Goal: Task Accomplishment & Management: Manage account settings

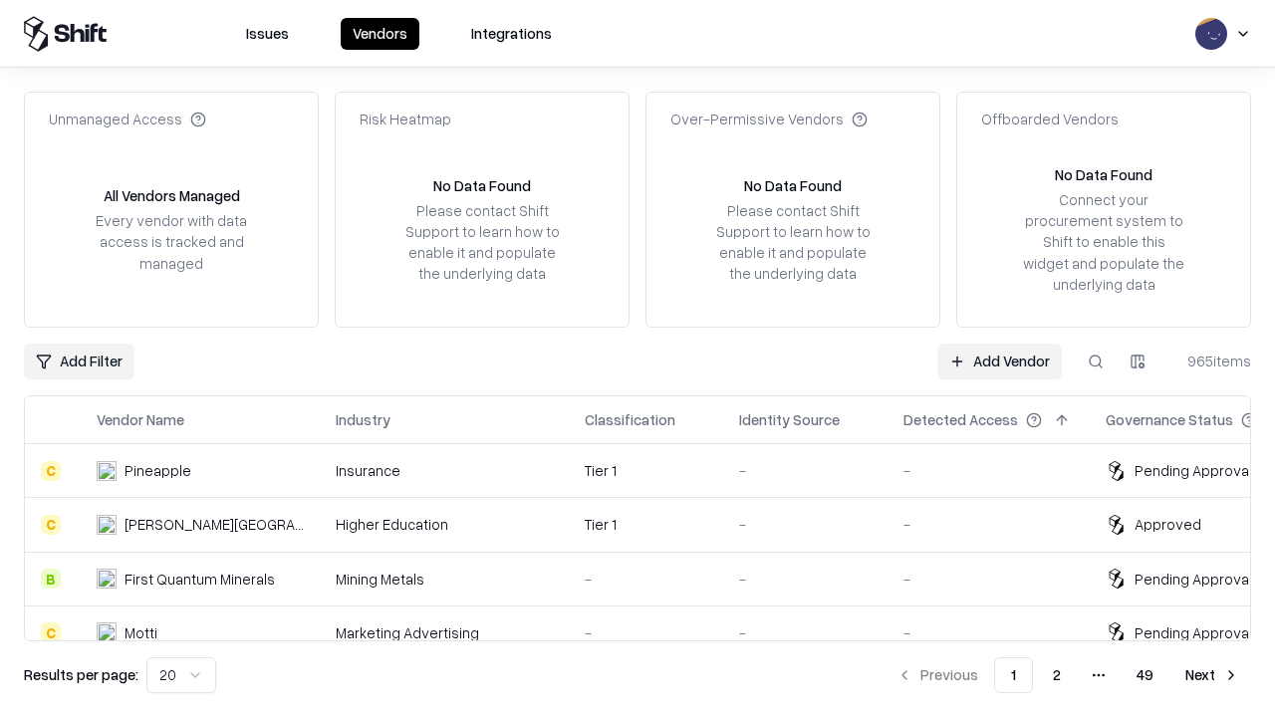
click at [999, 361] on link "Add Vendor" at bounding box center [999, 362] width 125 height 36
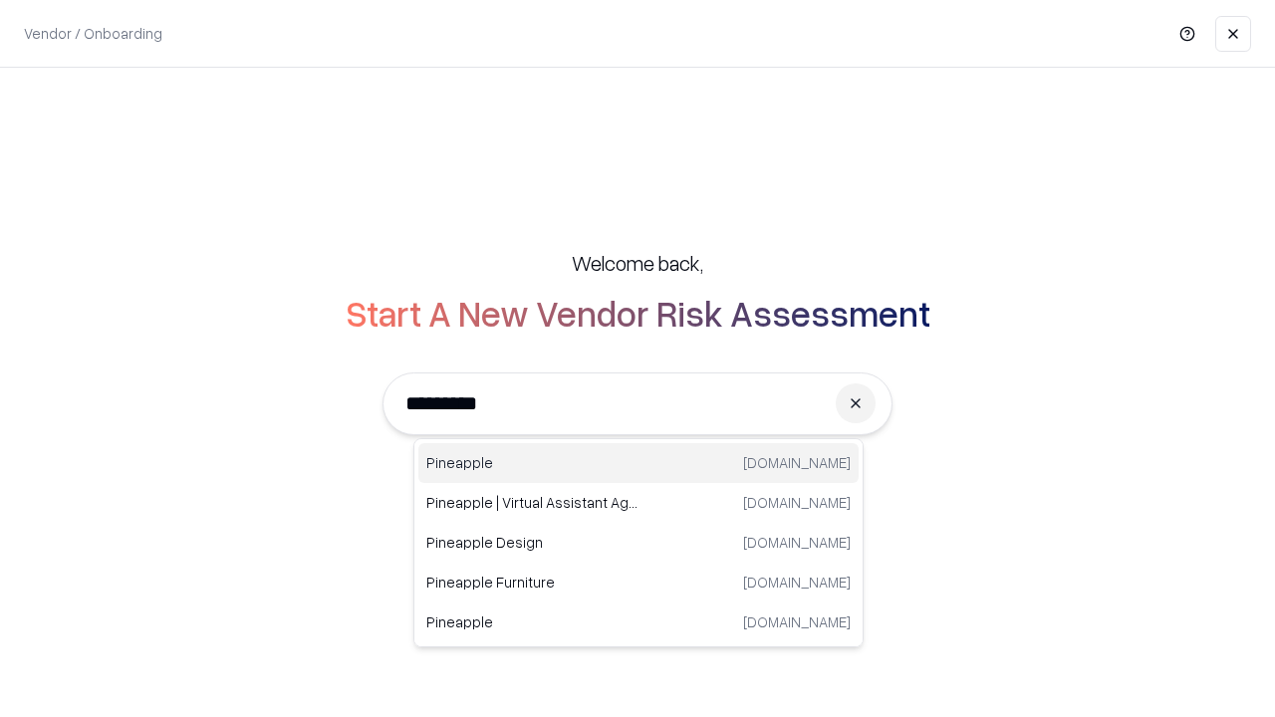
click at [638, 463] on div "Pineapple [DOMAIN_NAME]" at bounding box center [638, 463] width 440 height 40
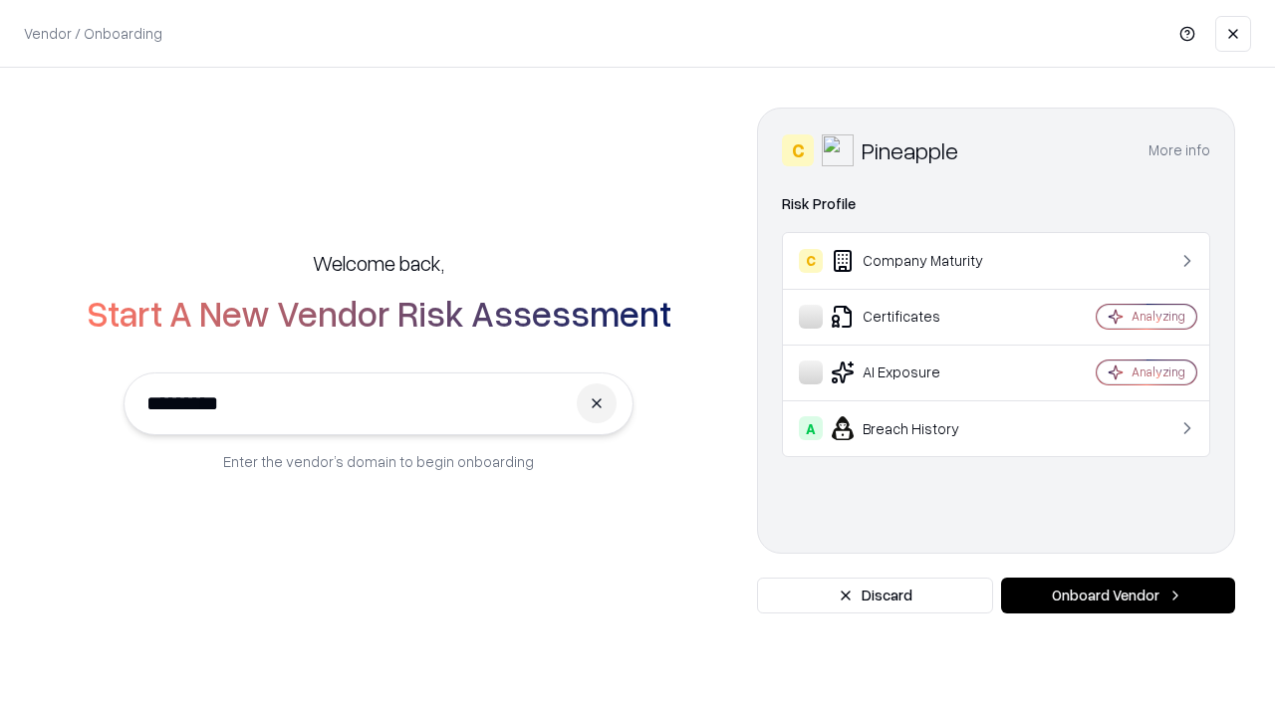
type input "*********"
click at [1118, 596] on button "Onboard Vendor" at bounding box center [1118, 596] width 234 height 36
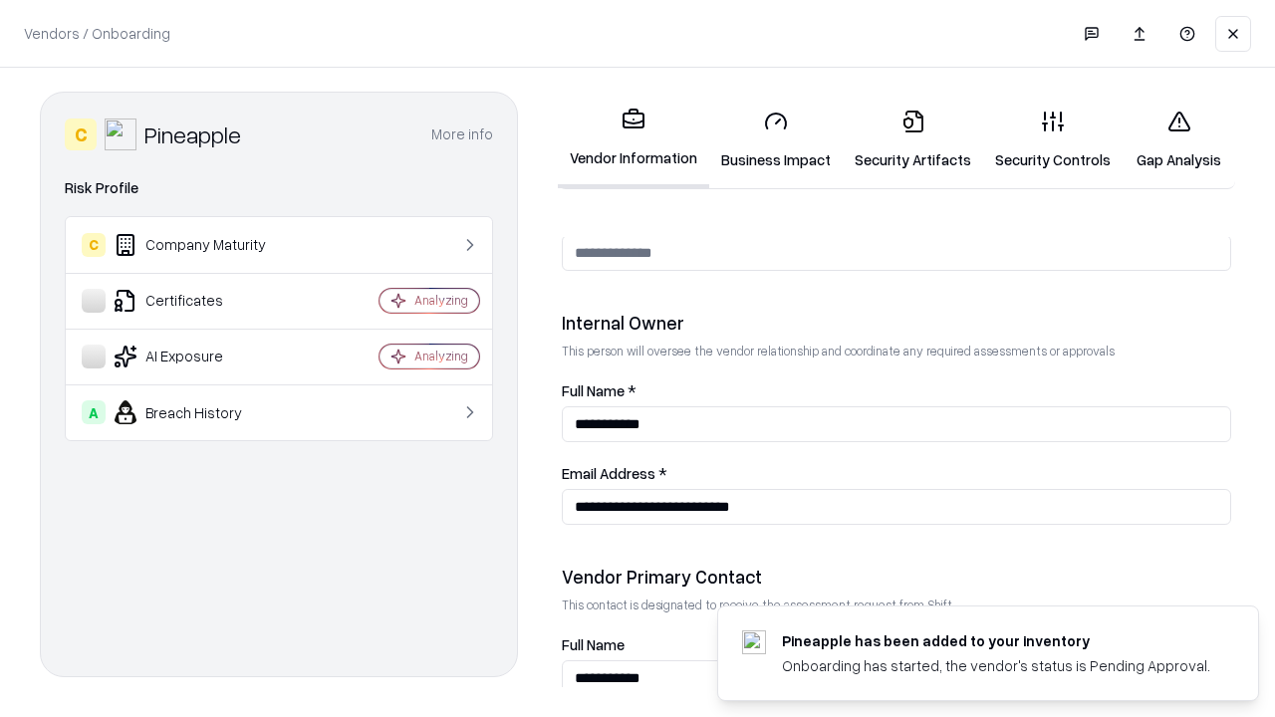
scroll to position [1032, 0]
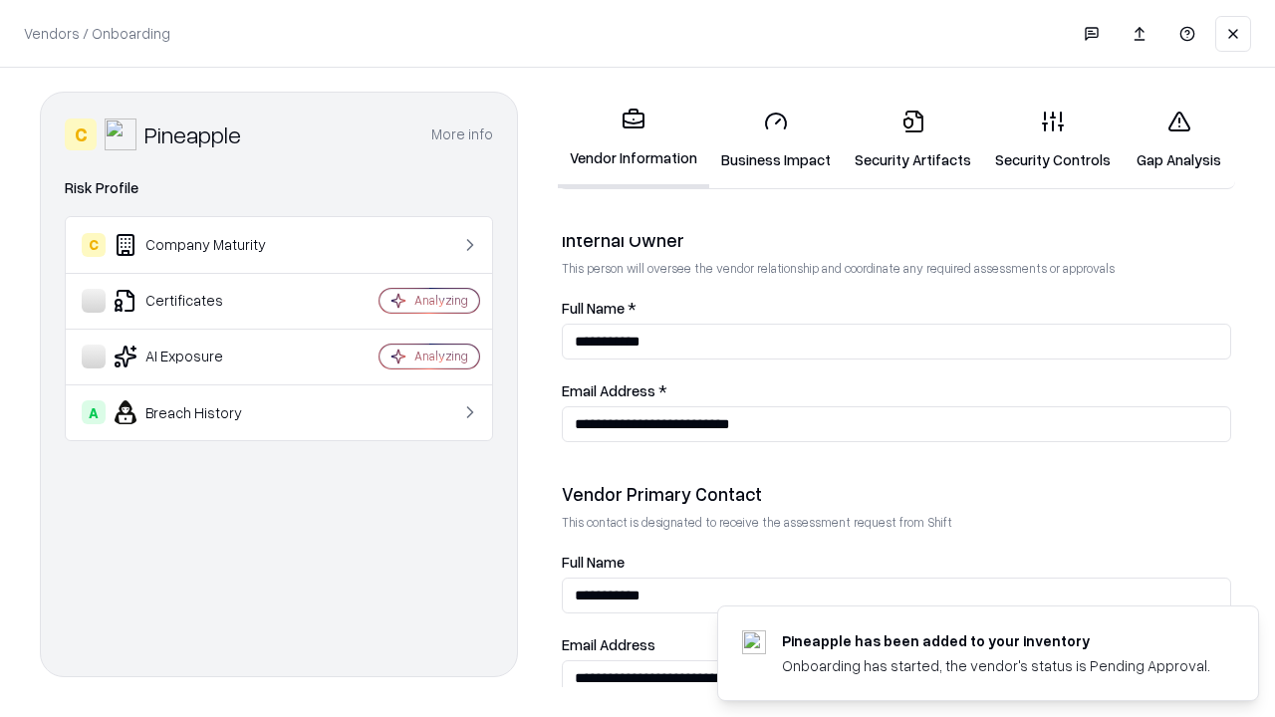
click at [912, 139] on link "Security Artifacts" at bounding box center [913, 140] width 140 height 93
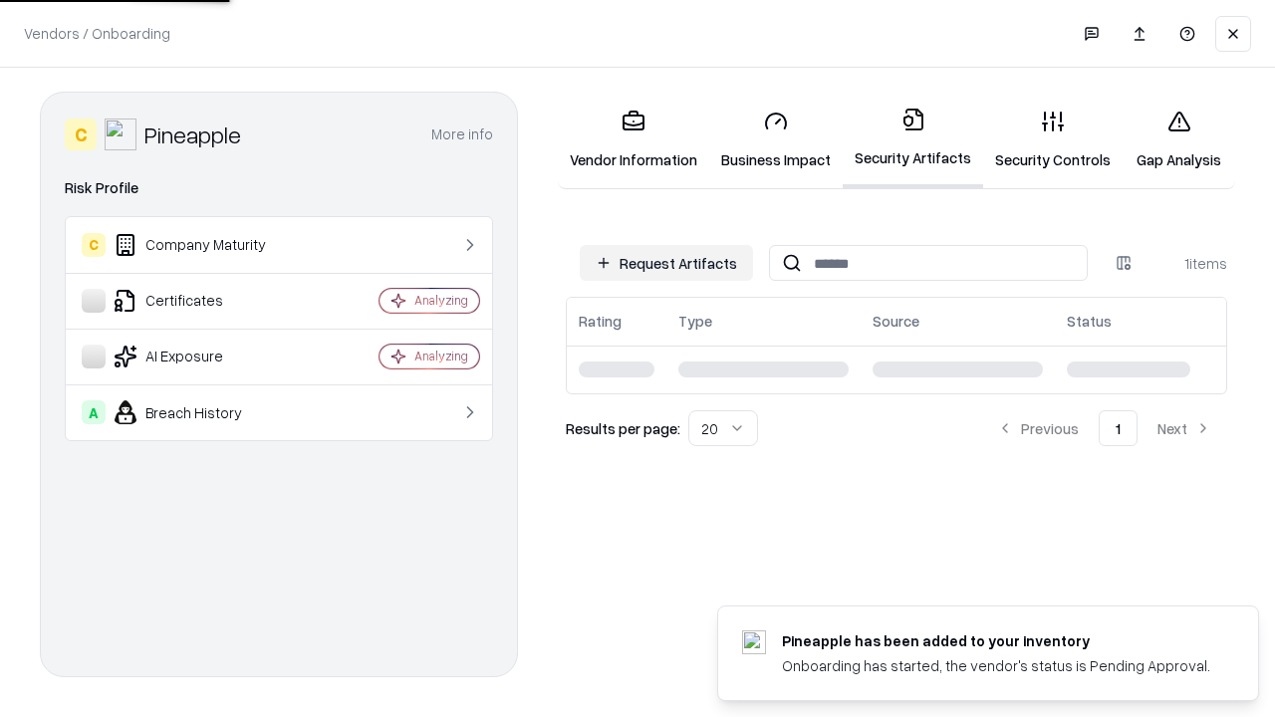
click at [666, 263] on button "Request Artifacts" at bounding box center [666, 263] width 173 height 36
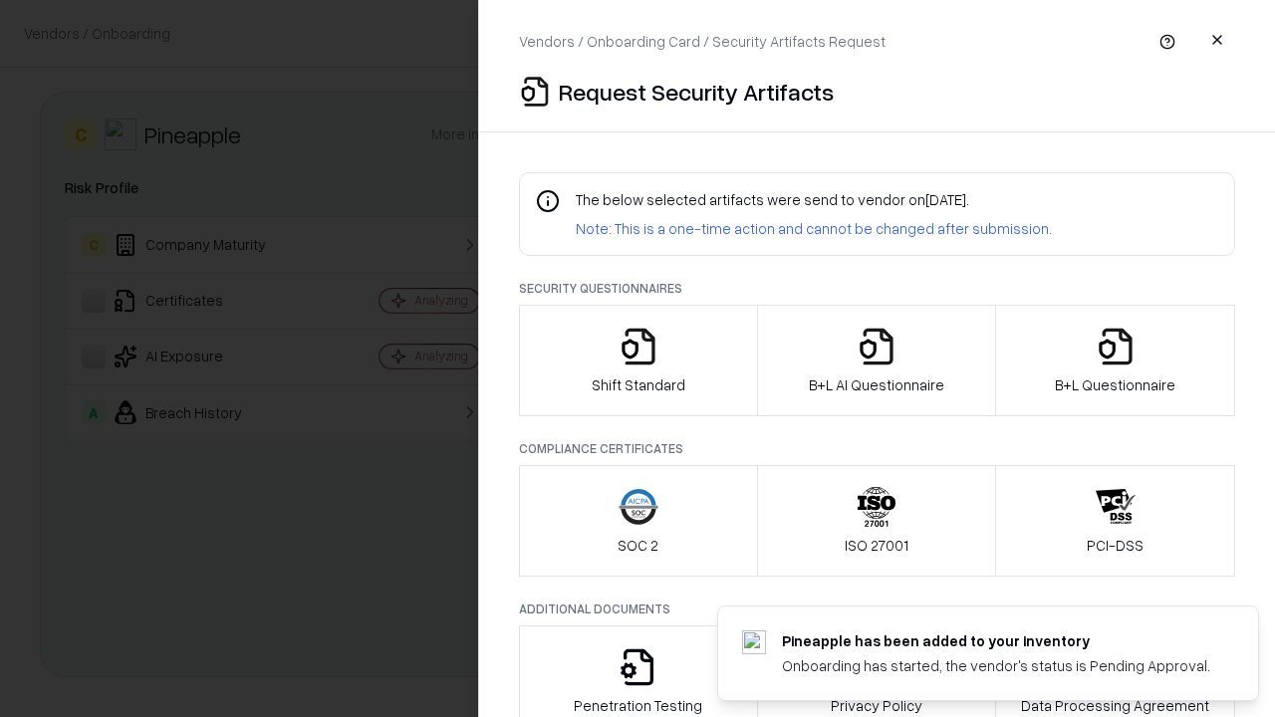
click at [1115, 361] on icon "button" at bounding box center [1116, 347] width 40 height 40
click at [876, 361] on icon "button" at bounding box center [877, 347] width 40 height 40
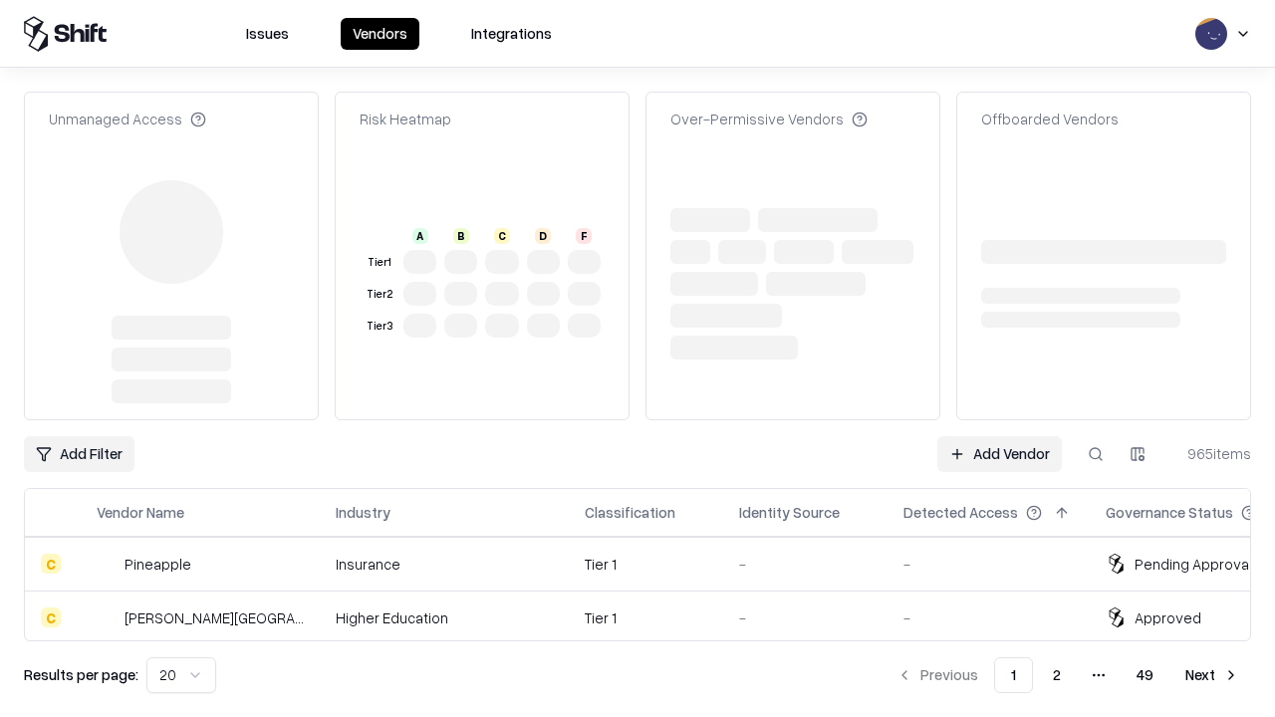
click at [999, 436] on link "Add Vendor" at bounding box center [999, 454] width 125 height 36
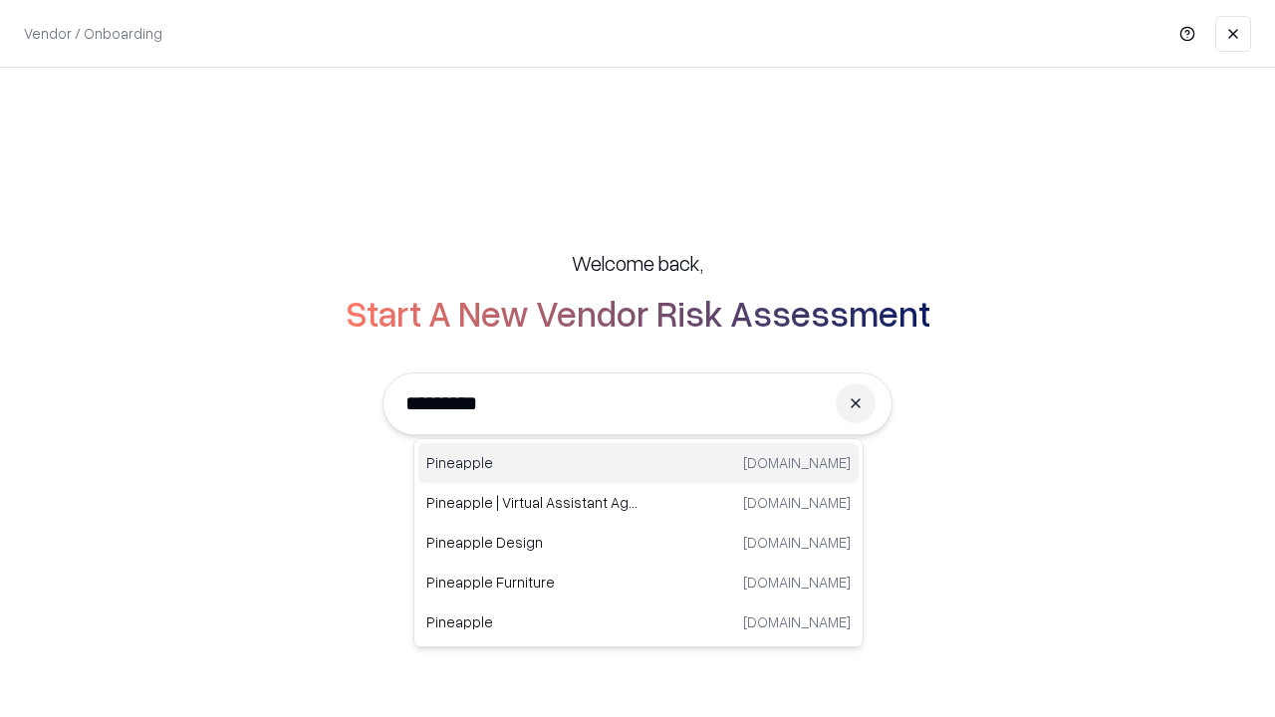
click at [638, 463] on div "Pineapple [DOMAIN_NAME]" at bounding box center [638, 463] width 440 height 40
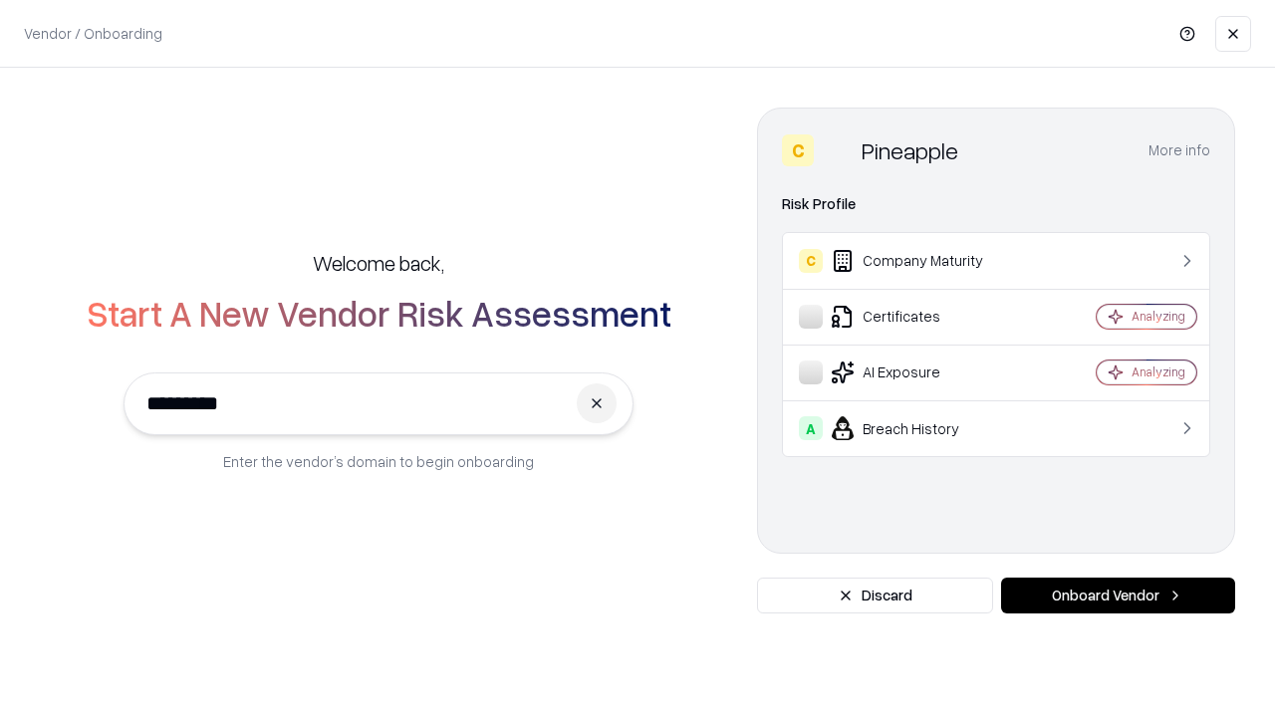
type input "*********"
click at [1118, 596] on button "Onboard Vendor" at bounding box center [1118, 596] width 234 height 36
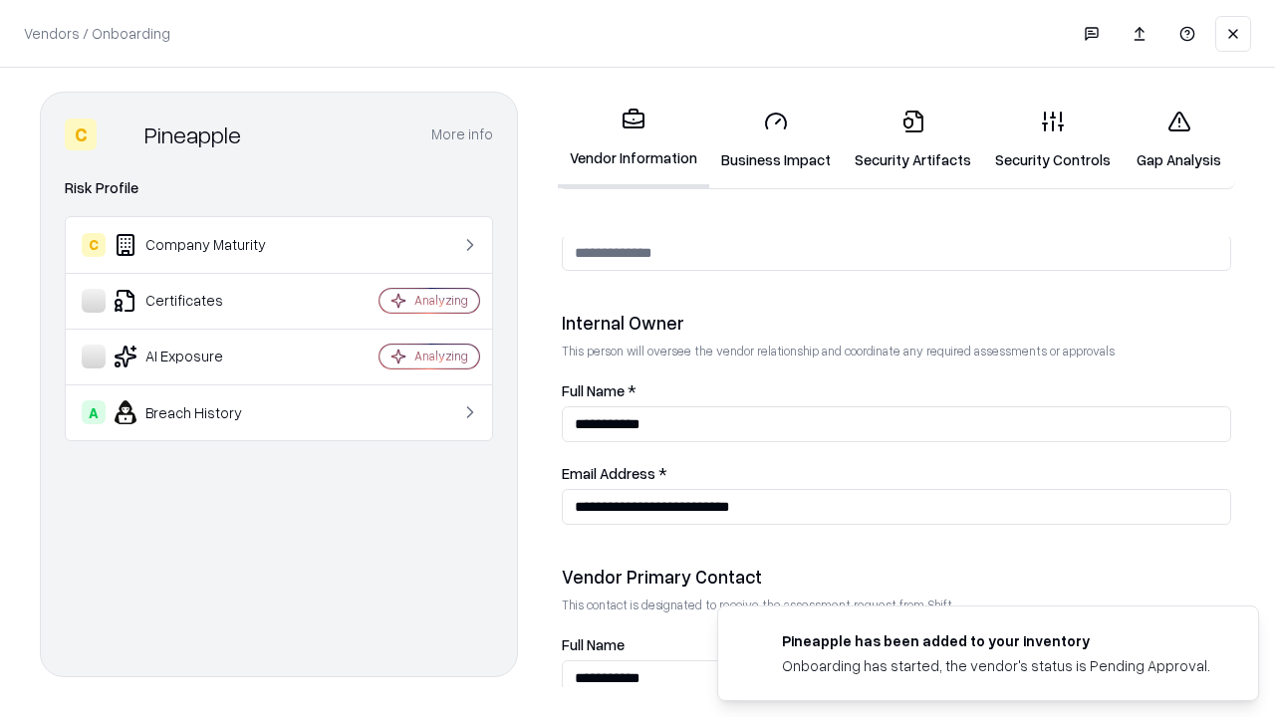
scroll to position [1032, 0]
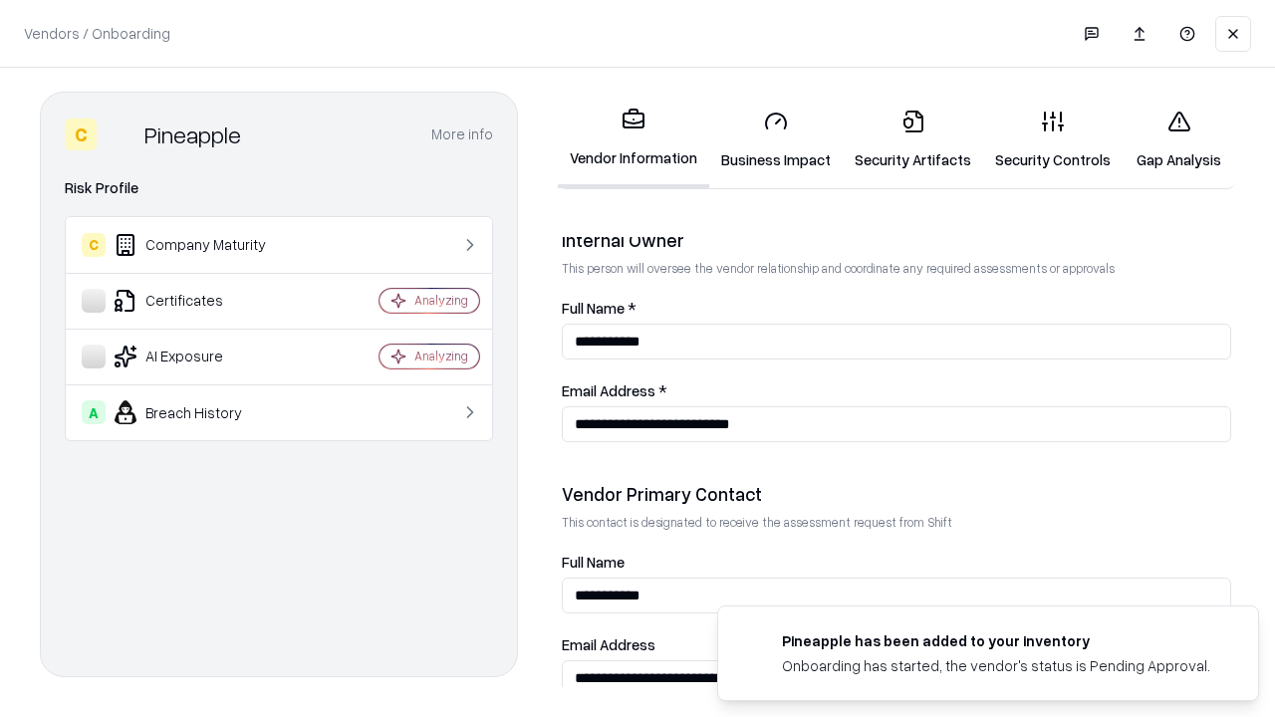
click at [1178, 139] on link "Gap Analysis" at bounding box center [1179, 140] width 113 height 93
